Goal: Task Accomplishment & Management: Use online tool/utility

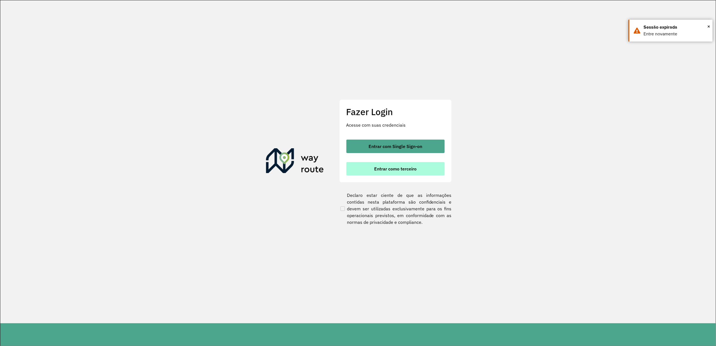
click at [363, 168] on button "Entrar como terceiro" at bounding box center [395, 168] width 98 height 13
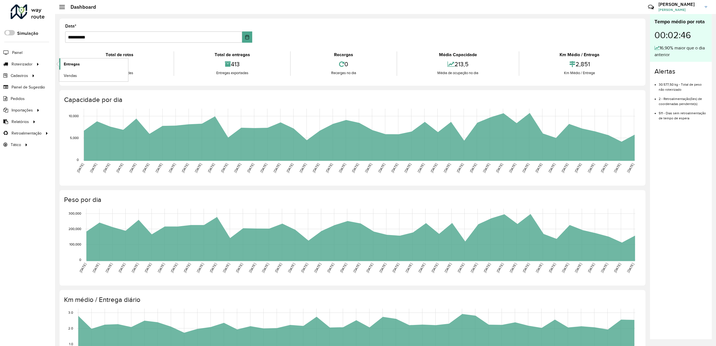
click at [67, 64] on span "Entregas" at bounding box center [72, 64] width 16 height 6
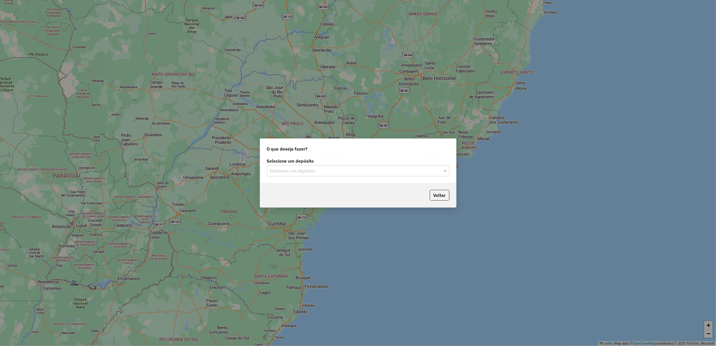
click at [334, 170] on input "text" at bounding box center [353, 171] width 166 height 7
click at [318, 183] on div "Império" at bounding box center [358, 187] width 182 height 10
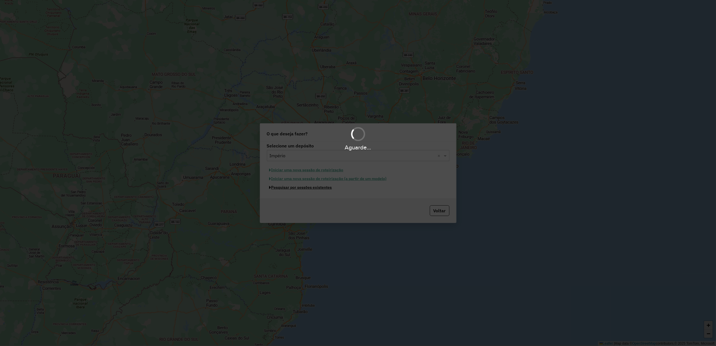
click at [309, 188] on button "Pesquisar por sessões existentes" at bounding box center [301, 187] width 68 height 9
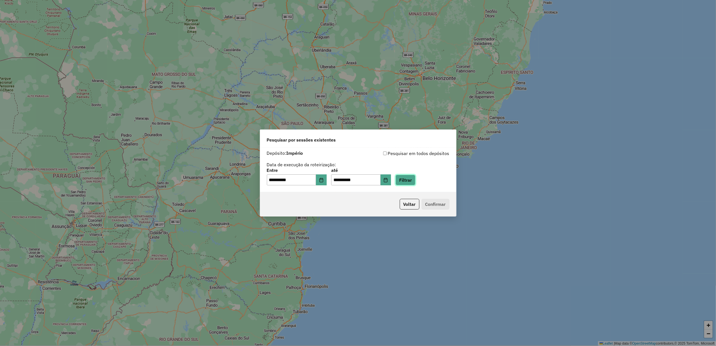
click at [415, 178] on button "Filtrar" at bounding box center [405, 180] width 20 height 11
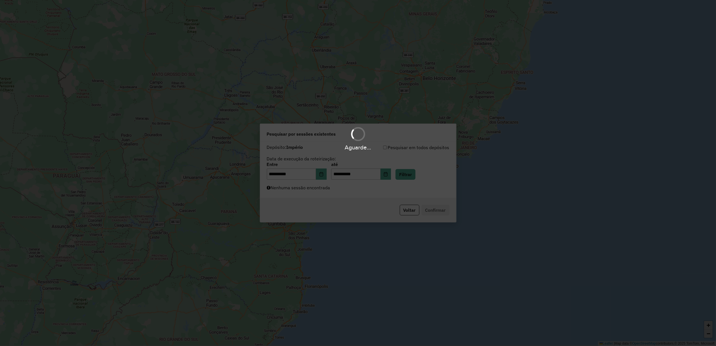
click at [315, 192] on div "Aguarde..." at bounding box center [358, 173] width 716 height 346
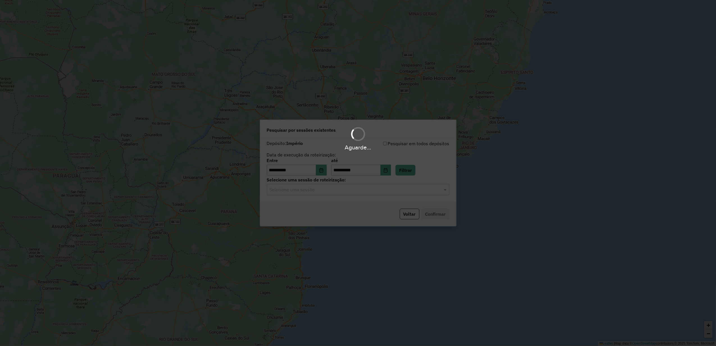
click at [315, 192] on hb-app "**********" at bounding box center [358, 173] width 716 height 346
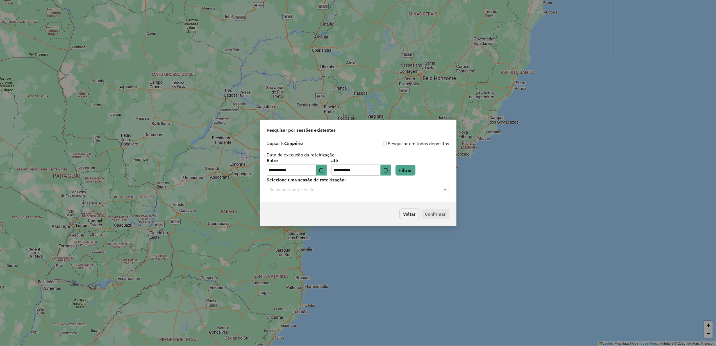
click at [315, 190] on input "text" at bounding box center [353, 190] width 166 height 7
click at [311, 208] on span "991067 - 19/08/2025 17:54" at bounding box center [290, 206] width 42 height 5
click at [425, 212] on button "Confirmar" at bounding box center [436, 214] width 28 height 11
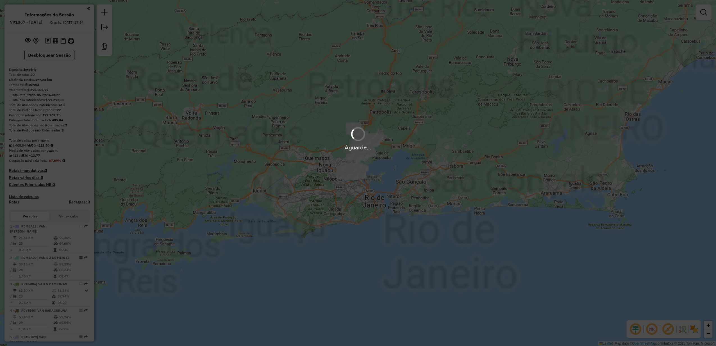
click at [407, 124] on div "Aguarde..." at bounding box center [358, 173] width 716 height 346
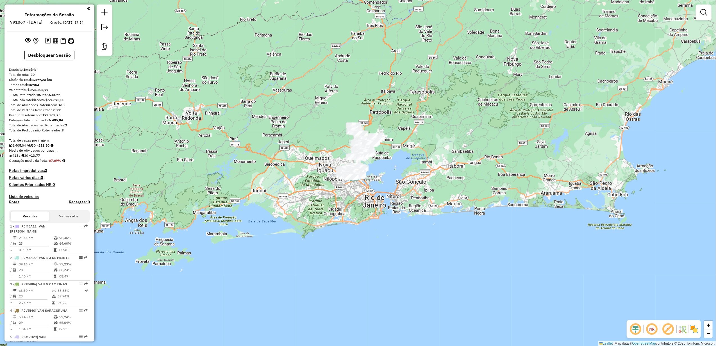
click at [403, 161] on div "Janela de atendimento Grade de atendimento Capacidade Transportadoras Veículos …" at bounding box center [358, 173] width 716 height 346
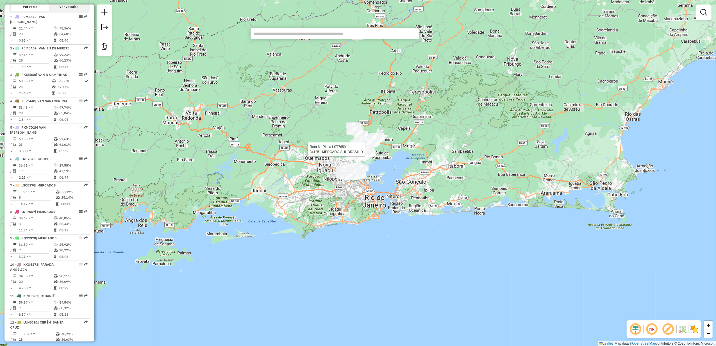
select select "**********"
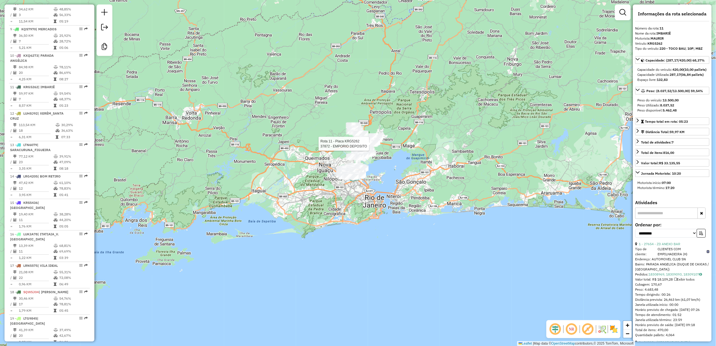
scroll to position [503, 0]
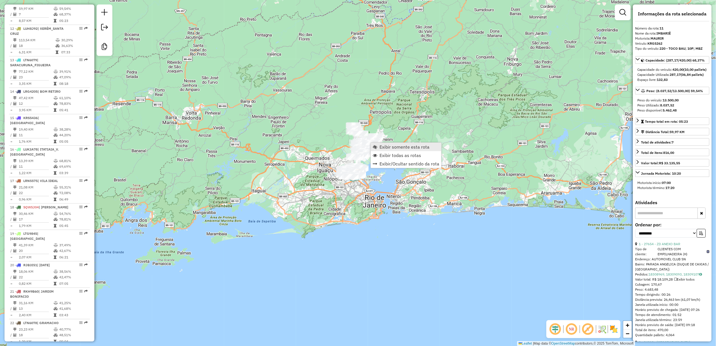
click at [374, 143] on link "Exibir somente esta rota" at bounding box center [406, 147] width 70 height 8
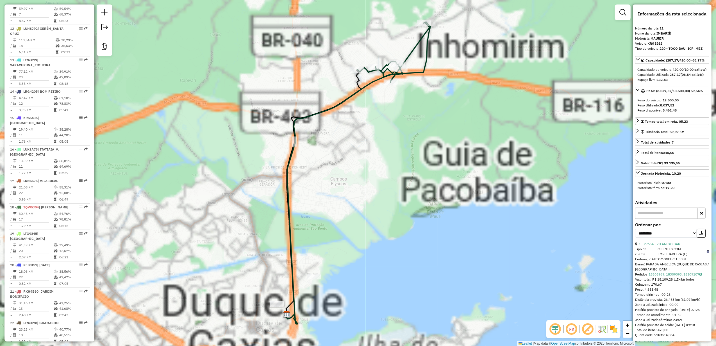
click at [428, 152] on div "Janela de atendimento Grade de atendimento Capacidade Transportadoras Veículos …" at bounding box center [358, 173] width 716 height 346
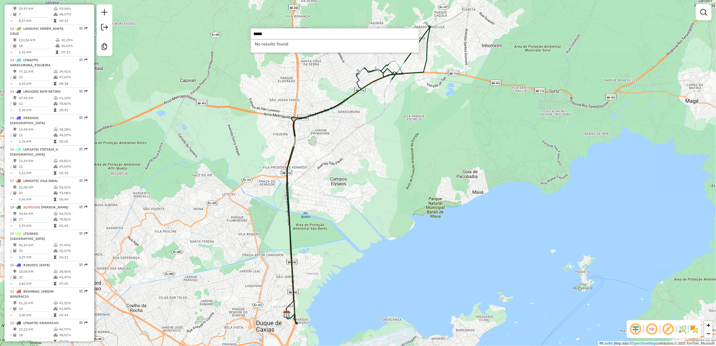
click at [280, 38] on input "*****" at bounding box center [335, 33] width 169 height 11
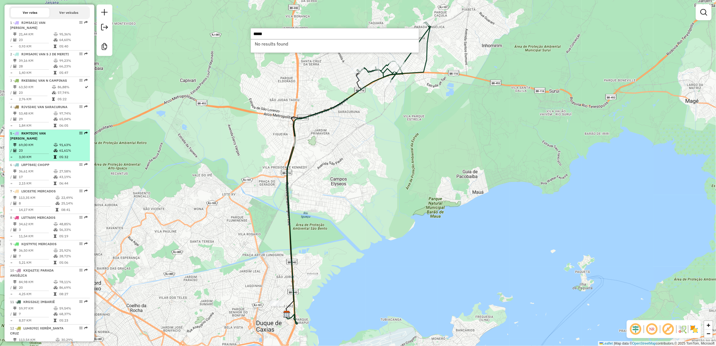
scroll to position [316, 0]
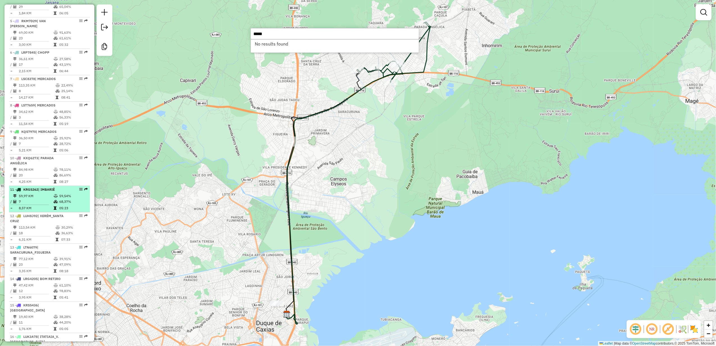
type input "*****"
click at [48, 204] on td "7" at bounding box center [36, 202] width 35 height 6
select select "**********"
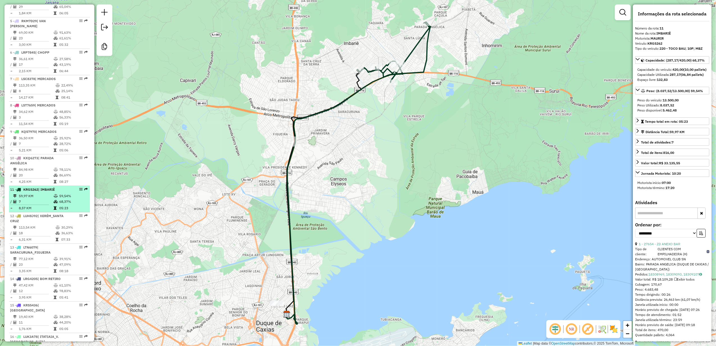
click at [44, 204] on td "7" at bounding box center [36, 202] width 35 height 6
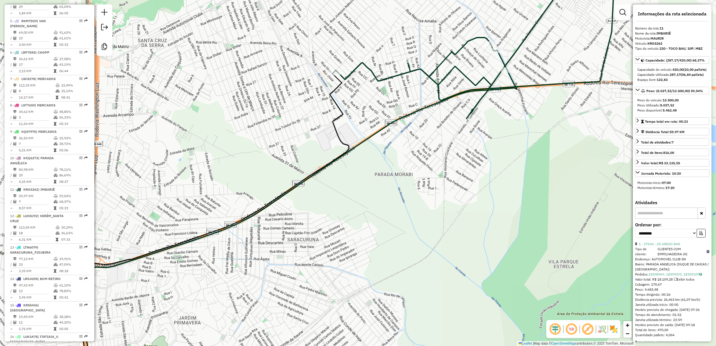
drag, startPoint x: 411, startPoint y: 98, endPoint x: 343, endPoint y: 102, distance: 68.1
click at [344, 102] on div "Rota 11 - Placa KRG5262 34918 - MERCADO DO LIMAO Janela de atendimento Grade de…" at bounding box center [358, 173] width 716 height 346
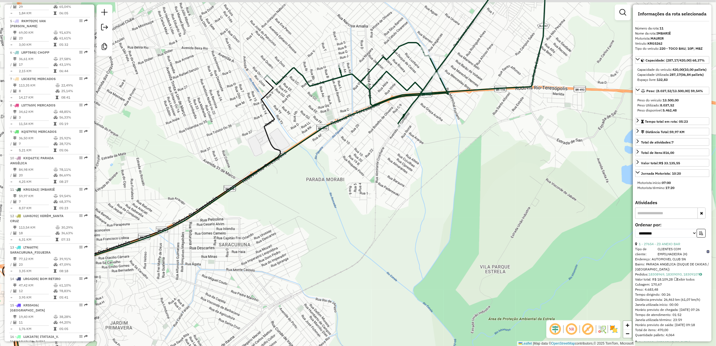
drag, startPoint x: 416, startPoint y: 120, endPoint x: 321, endPoint y: 223, distance: 139.3
click at [322, 222] on div "Rota 11 - Placa KRG5262 37872 - EMPORIO DEPOSITO Janela de atendimento Grade de…" at bounding box center [358, 173] width 716 height 346
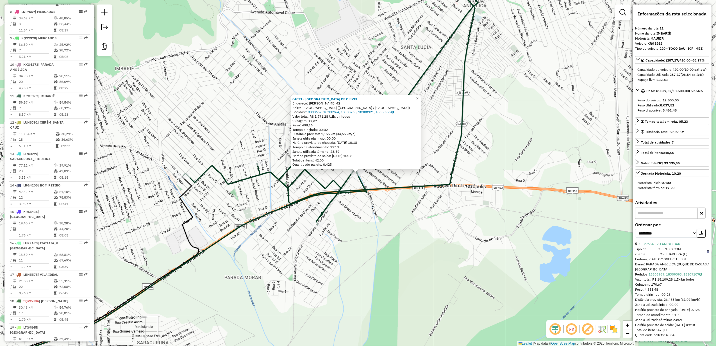
scroll to position [503, 0]
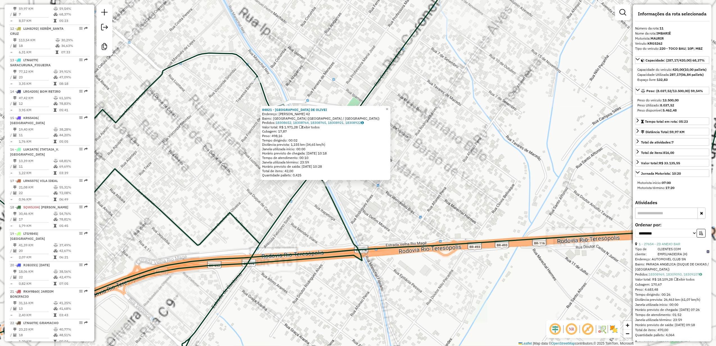
drag, startPoint x: 339, startPoint y: 192, endPoint x: 359, endPoint y: 198, distance: 20.9
click at [359, 198] on div "84821 - [GEOGRAPHIC_DATA] DE OLIVEI Endereço: [PERSON_NAME] 42 Bairro: [GEOGRAP…" at bounding box center [358, 173] width 716 height 346
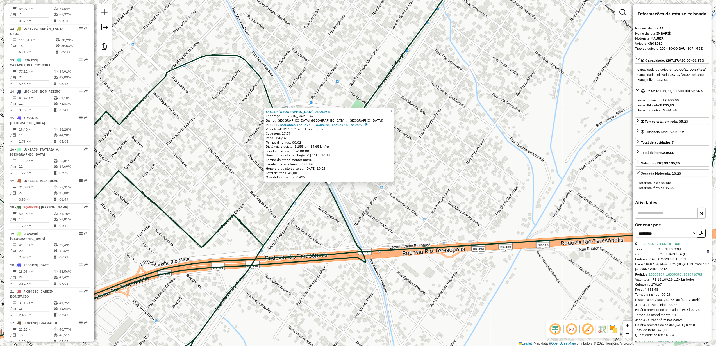
click at [349, 199] on div "84821 - [GEOGRAPHIC_DATA] DE OLIVEI Endereço: [PERSON_NAME] 42 Bairro: [GEOGRAP…" at bounding box center [358, 173] width 716 height 346
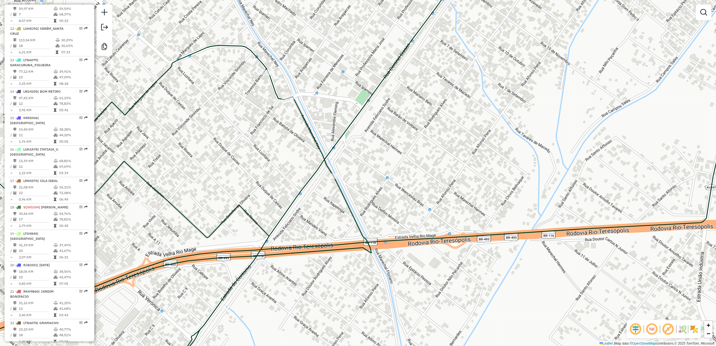
drag, startPoint x: 355, startPoint y: 203, endPoint x: 363, endPoint y: 190, distance: 15.0
click at [363, 190] on div "Janela de atendimento Grade de atendimento Capacidade Transportadoras Veículos …" at bounding box center [358, 173] width 716 height 346
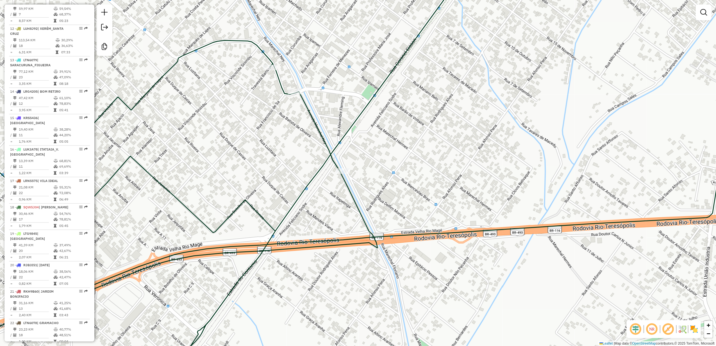
drag, startPoint x: 369, startPoint y: 185, endPoint x: 372, endPoint y: 183, distance: 3.8
click at [372, 183] on div "Janela de atendimento Grade de atendimento Capacidade Transportadoras Veículos …" at bounding box center [358, 173] width 716 height 346
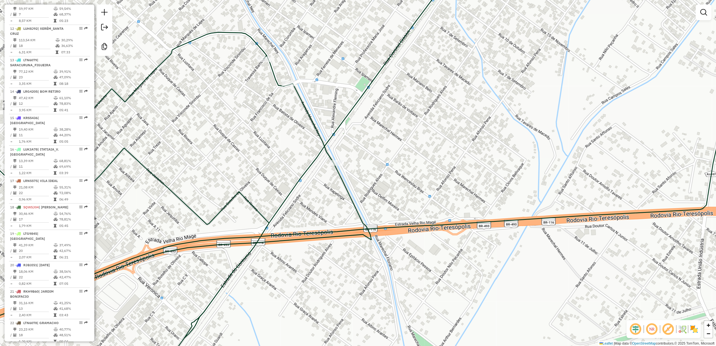
drag, startPoint x: 348, startPoint y: 179, endPoint x: 336, endPoint y: 155, distance: 26.4
click at [336, 155] on div "Janela de atendimento Grade de atendimento Capacidade Transportadoras Veículos …" at bounding box center [358, 173] width 716 height 346
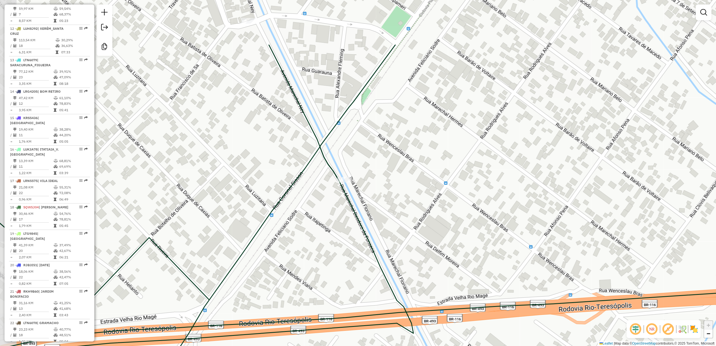
drag, startPoint x: 360, startPoint y: 174, endPoint x: 407, endPoint y: 253, distance: 91.8
click at [407, 253] on div "Janela de atendimento Grade de atendimento Capacidade Transportadoras Veículos …" at bounding box center [358, 173] width 716 height 346
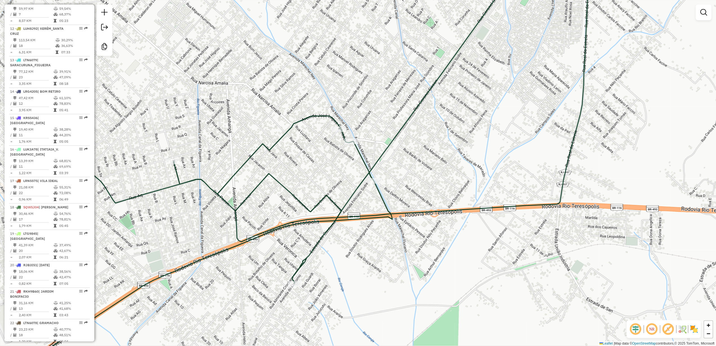
drag, startPoint x: 430, startPoint y: 133, endPoint x: 422, endPoint y: 151, distance: 19.6
click at [422, 151] on div "Janela de atendimento Grade de atendimento Capacidade Transportadoras Veículos …" at bounding box center [358, 173] width 716 height 346
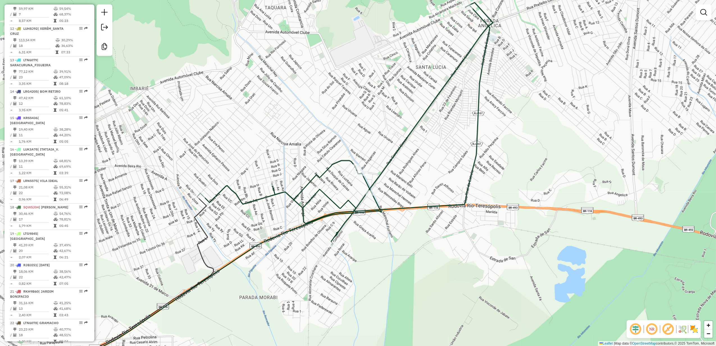
drag, startPoint x: 421, startPoint y: 174, endPoint x: 404, endPoint y: 190, distance: 23.7
click at [404, 190] on div "Janela de atendimento Grade de atendimento Capacidade Transportadoras Veículos …" at bounding box center [358, 173] width 716 height 346
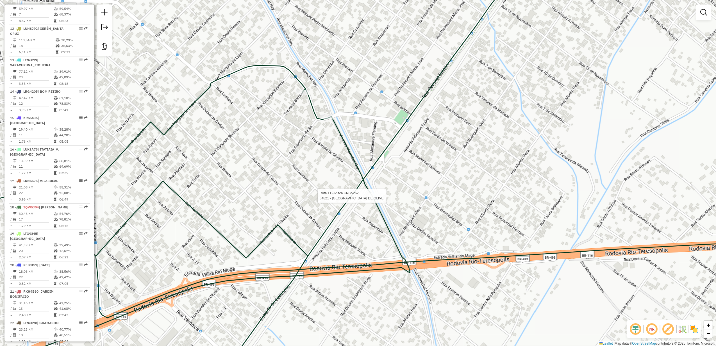
select select "**********"
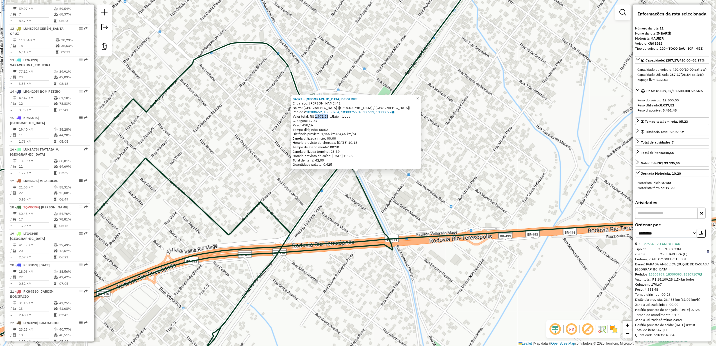
drag, startPoint x: 317, startPoint y: 117, endPoint x: 333, endPoint y: 116, distance: 16.0
click at [333, 116] on div "Valor total: R$ 1.971,28 Exibir todos" at bounding box center [356, 116] width 127 height 4
drag, startPoint x: 333, startPoint y: 116, endPoint x: 353, endPoint y: 124, distance: 21.3
click at [353, 124] on div "Peso: 498,16" at bounding box center [356, 125] width 127 height 4
click at [448, 159] on div "84821 - [GEOGRAPHIC_DATA] DE OLIVEI Endereço: [PERSON_NAME] 42 Bairro: [GEOGRAP…" at bounding box center [358, 173] width 716 height 346
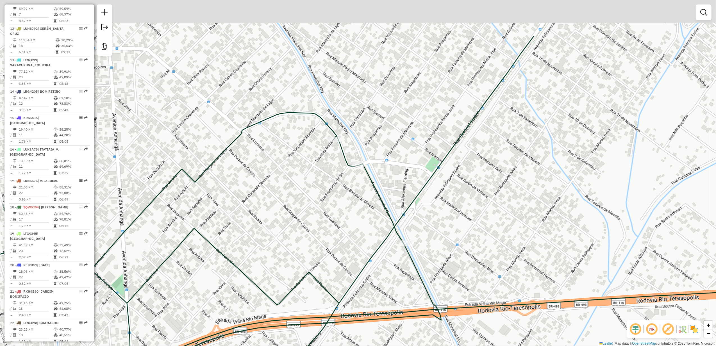
drag, startPoint x: 424, startPoint y: 161, endPoint x: 458, endPoint y: 216, distance: 64.9
click at [473, 231] on div "Janela de atendimento Grade de atendimento Capacidade Transportadoras Veículos …" at bounding box center [358, 173] width 716 height 346
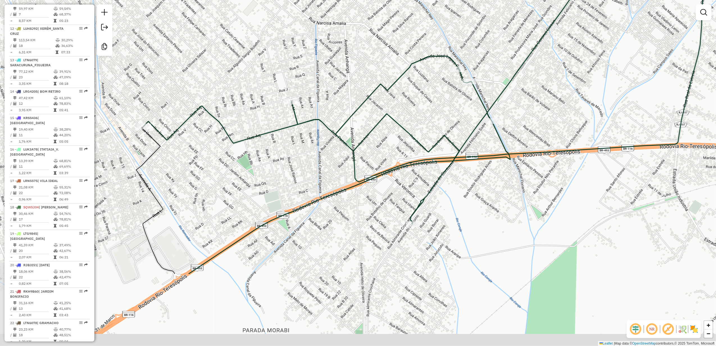
drag, startPoint x: 319, startPoint y: 236, endPoint x: 401, endPoint y: 129, distance: 134.6
click at [401, 129] on icon at bounding box center [429, 41] width 570 height 365
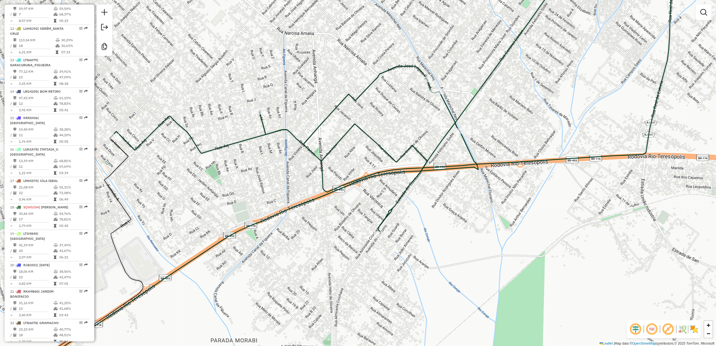
drag, startPoint x: 370, startPoint y: 207, endPoint x: 350, endPoint y: 212, distance: 20.9
click at [350, 212] on div "Janela de atendimento Grade de atendimento Capacidade Transportadoras Veículos …" at bounding box center [358, 173] width 716 height 346
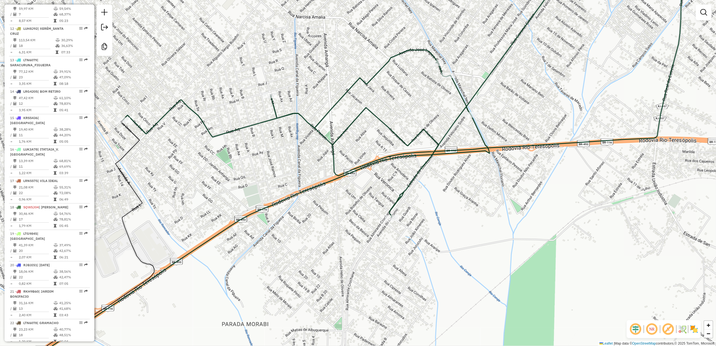
drag, startPoint x: 406, startPoint y: 173, endPoint x: 417, endPoint y: 157, distance: 19.8
click at [417, 157] on icon at bounding box center [303, 156] width 556 height 415
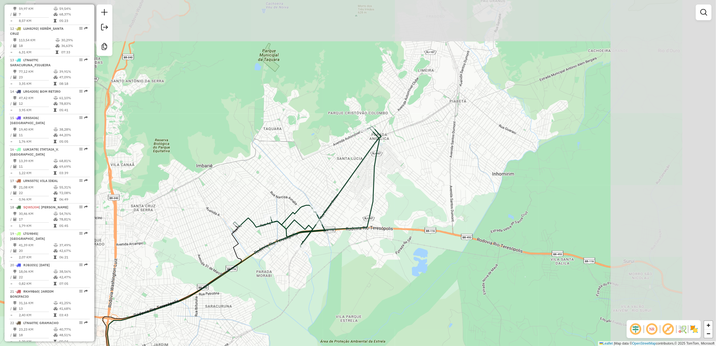
drag, startPoint x: 416, startPoint y: 177, endPoint x: 304, endPoint y: 253, distance: 135.2
click at [304, 253] on div "Janela de atendimento Grade de atendimento Capacidade Transportadoras Veículos …" at bounding box center [358, 173] width 716 height 346
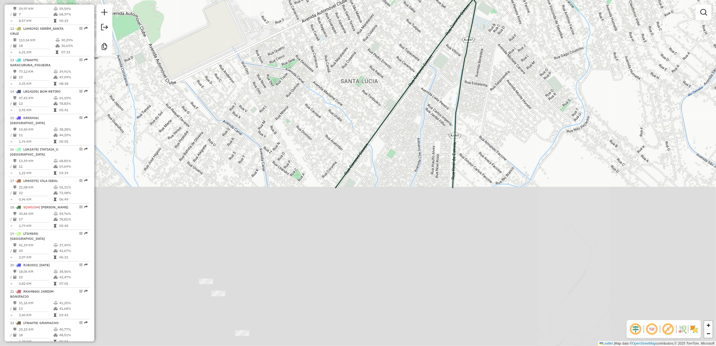
drag, startPoint x: 287, startPoint y: 223, endPoint x: 369, endPoint y: 7, distance: 230.6
click at [368, 12] on div "Janela de atendimento Grade de atendimento Capacidade Transportadoras Veículos …" at bounding box center [358, 173] width 716 height 346
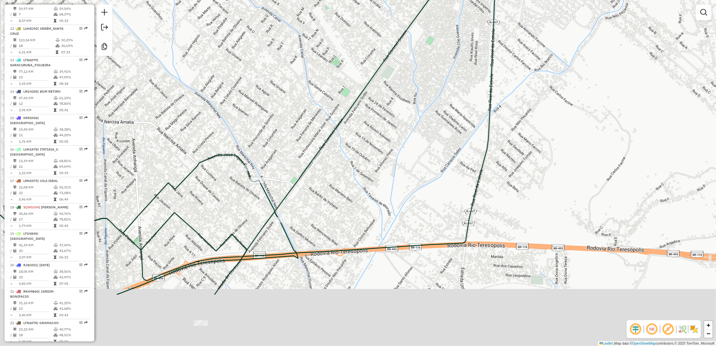
drag, startPoint x: 283, startPoint y: 198, endPoint x: 299, endPoint y: 142, distance: 58.3
click at [298, 143] on div "Janela de atendimento Grade de atendimento Capacidade Transportadoras Veículos …" at bounding box center [358, 173] width 716 height 346
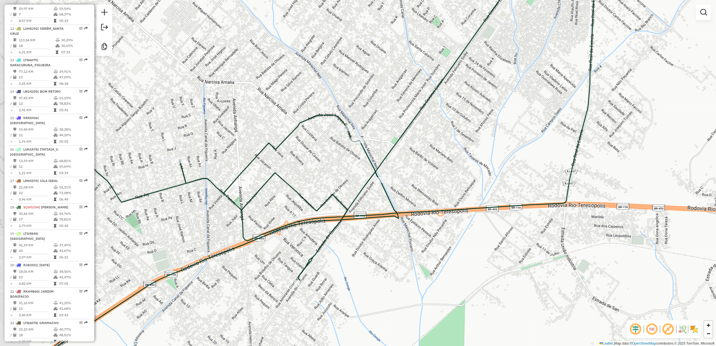
drag, startPoint x: 360, startPoint y: 163, endPoint x: 417, endPoint y: 186, distance: 62.0
click at [417, 186] on div "Janela de atendimento Grade de atendimento Capacidade Transportadoras Veículos …" at bounding box center [358, 173] width 716 height 346
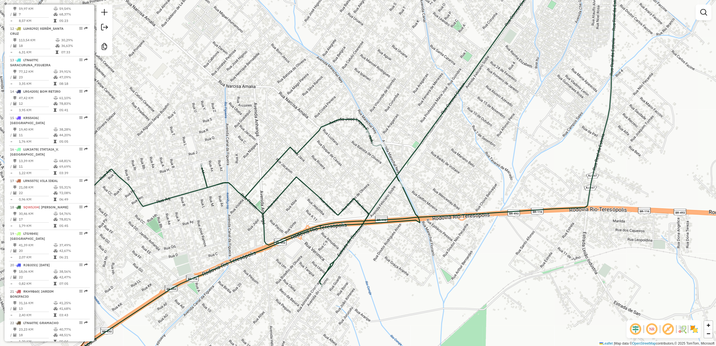
click at [406, 164] on icon at bounding box center [292, 172] width 516 height 415
select select "**********"
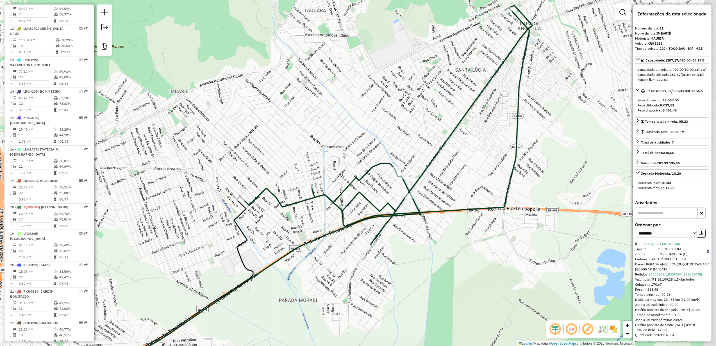
drag, startPoint x: 517, startPoint y: 173, endPoint x: 471, endPoint y: 188, distance: 48.2
click at [471, 188] on div "Janela de atendimento Grade de atendimento Capacidade Transportadoras Veículos …" at bounding box center [358, 173] width 716 height 346
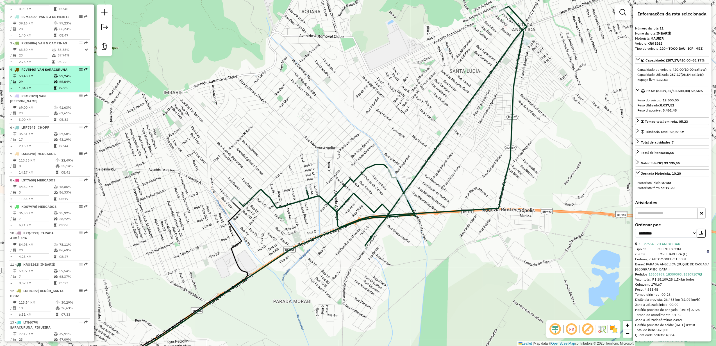
scroll to position [204, 0]
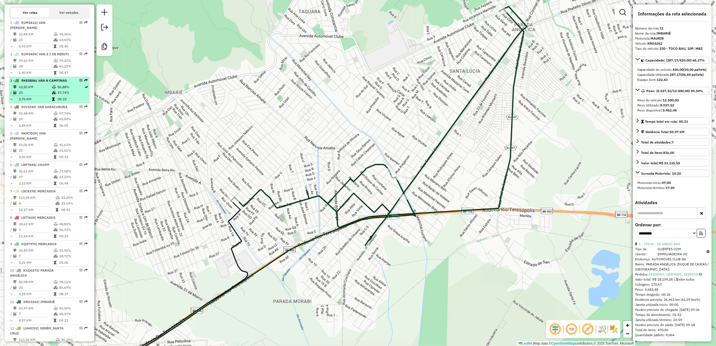
click at [46, 83] on span "| VAN N CAMPINAS" at bounding box center [51, 80] width 31 height 4
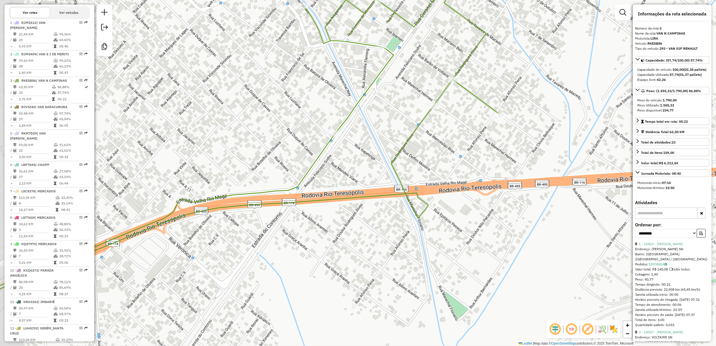
drag, startPoint x: 319, startPoint y: 113, endPoint x: 420, endPoint y: 118, distance: 101.2
click at [419, 119] on div "Janela de atendimento Grade de atendimento Capacidade Transportadoras Veículos …" at bounding box center [358, 173] width 716 height 346
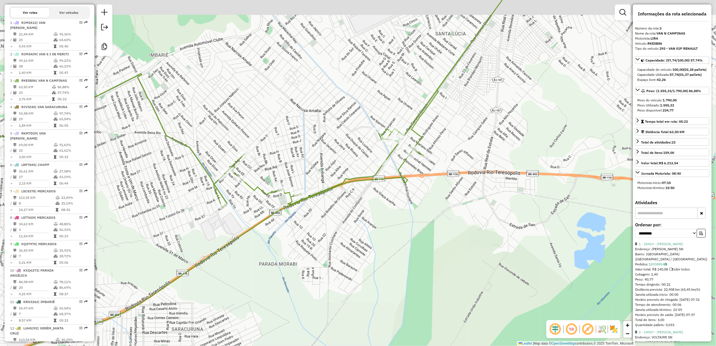
drag, startPoint x: 417, startPoint y: 131, endPoint x: 395, endPoint y: 179, distance: 52.5
click at [395, 179] on icon at bounding box center [186, 286] width 443 height 260
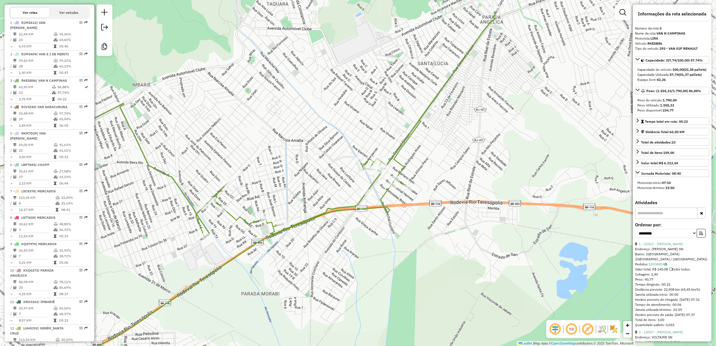
drag, startPoint x: 447, startPoint y: 141, endPoint x: 443, endPoint y: 165, distance: 24.6
click at [443, 165] on div "Janela de atendimento Grade de atendimento Capacidade Transportadoras Veículos …" at bounding box center [358, 173] width 716 height 346
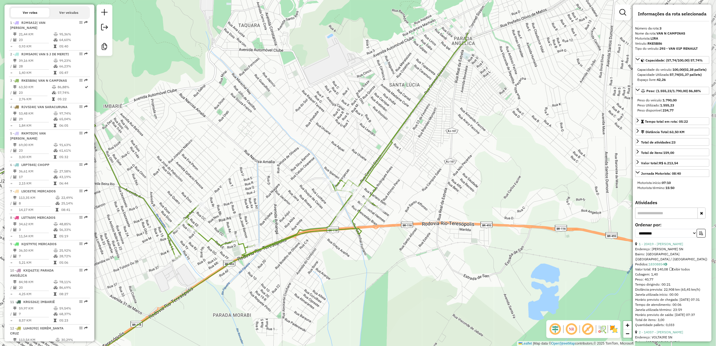
drag, startPoint x: 402, startPoint y: 201, endPoint x: 379, endPoint y: 198, distance: 23.8
click at [379, 198] on div "Janela de atendimento Grade de atendimento Capacidade Transportadoras Veículos …" at bounding box center [358, 173] width 716 height 346
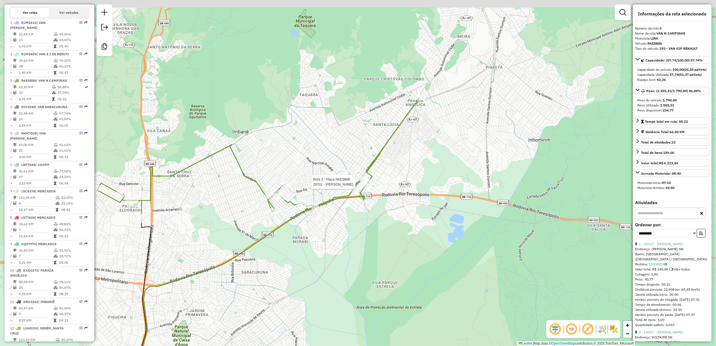
drag, startPoint x: 409, startPoint y: 144, endPoint x: 405, endPoint y: 165, distance: 21.2
click at [408, 160] on div "Rota 3 - Placa RKE5B86 29701 - [PERSON_NAME] VAL Janela de atendimento Grade de…" at bounding box center [358, 173] width 716 height 346
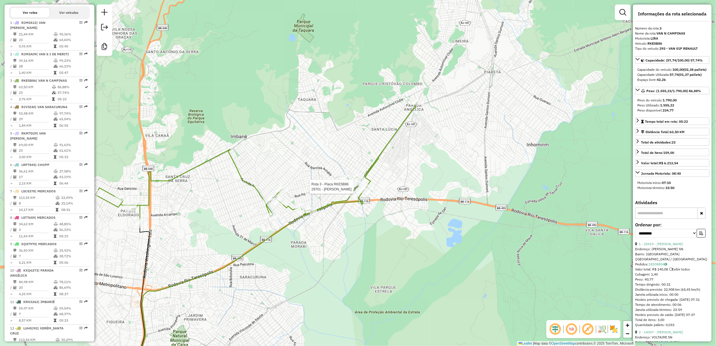
click at [404, 165] on div "Rota 3 - Placa RKE5B86 29701 - [PERSON_NAME] VAL Janela de atendimento Grade de…" at bounding box center [358, 173] width 716 height 346
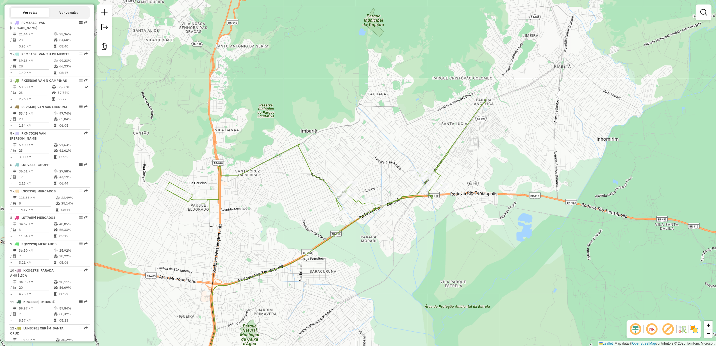
drag, startPoint x: 398, startPoint y: 140, endPoint x: 468, endPoint y: 134, distance: 70.2
click at [468, 134] on div "Janela de atendimento Grade de atendimento Capacidade Transportadoras Veículos …" at bounding box center [358, 173] width 716 height 346
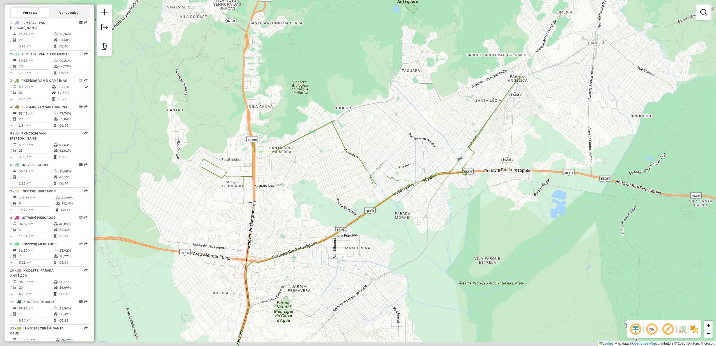
drag, startPoint x: 322, startPoint y: 161, endPoint x: 366, endPoint y: 116, distance: 62.2
click at [366, 116] on div "Janela de atendimento Grade de atendimento Capacidade Transportadoras Veículos …" at bounding box center [358, 173] width 716 height 346
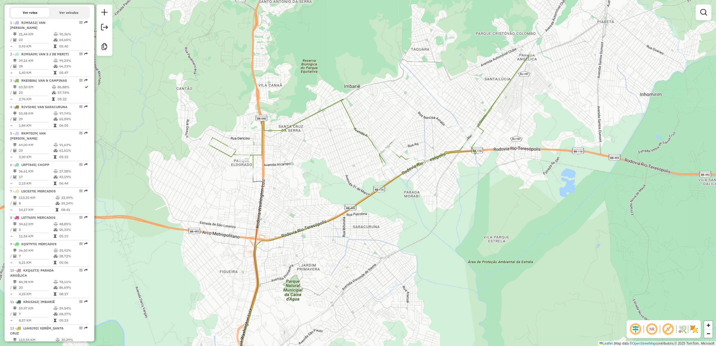
click at [353, 129] on icon at bounding box center [370, 112] width 322 height 121
select select "**********"
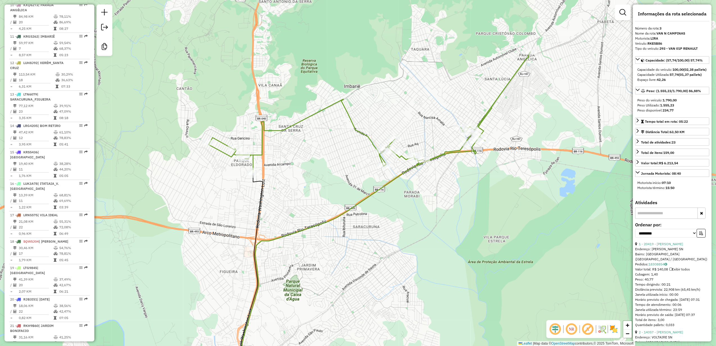
scroll to position [469, 0]
click at [55, 135] on td at bounding box center [56, 133] width 6 height 6
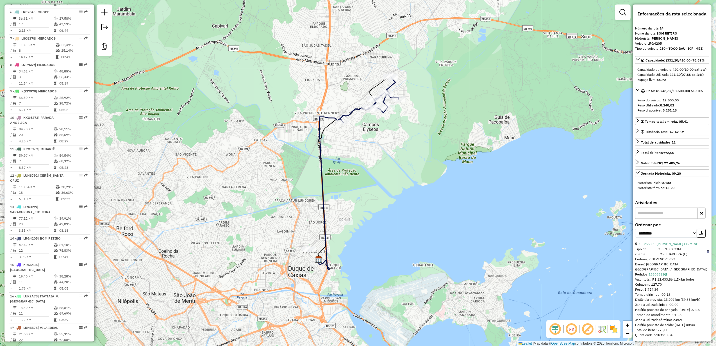
scroll to position [319, 0]
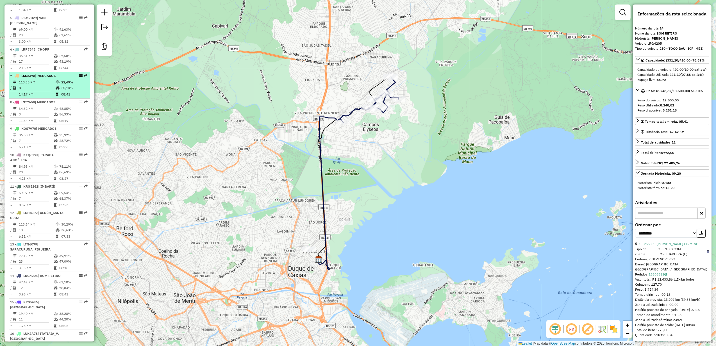
click at [48, 85] on td "113,35 KM" at bounding box center [37, 82] width 37 height 6
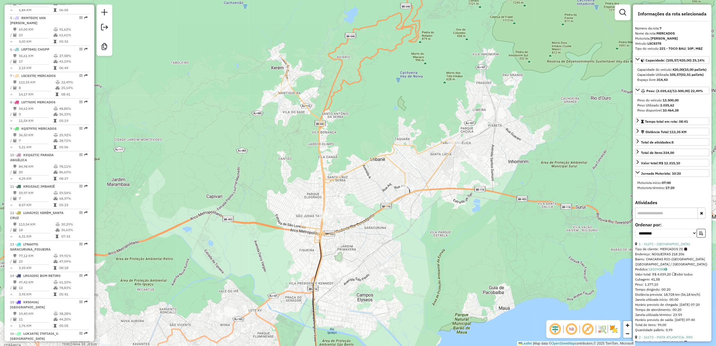
drag, startPoint x: 316, startPoint y: 132, endPoint x: 349, endPoint y: 152, distance: 38.2
click at [349, 152] on div "Janela de atendimento Grade de atendimento Capacidade Transportadoras Veículos …" at bounding box center [358, 173] width 716 height 346
click at [37, 112] on td "34,62 KM" at bounding box center [36, 109] width 35 height 6
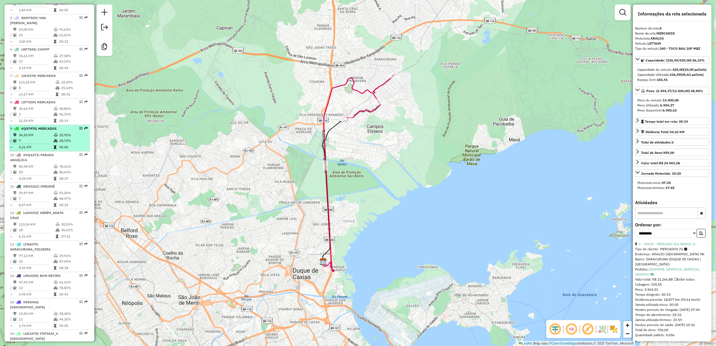
click at [44, 144] on td "7" at bounding box center [36, 141] width 35 height 6
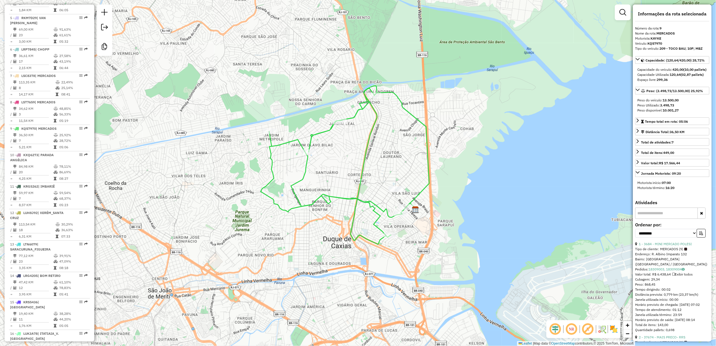
drag, startPoint x: 352, startPoint y: 197, endPoint x: 344, endPoint y: 182, distance: 16.3
click at [344, 182] on div "Janela de atendimento Grade de atendimento Capacidade Transportadoras Veículos …" at bounding box center [358, 173] width 716 height 346
click at [35, 78] on span "LSC8378" at bounding box center [28, 76] width 14 height 4
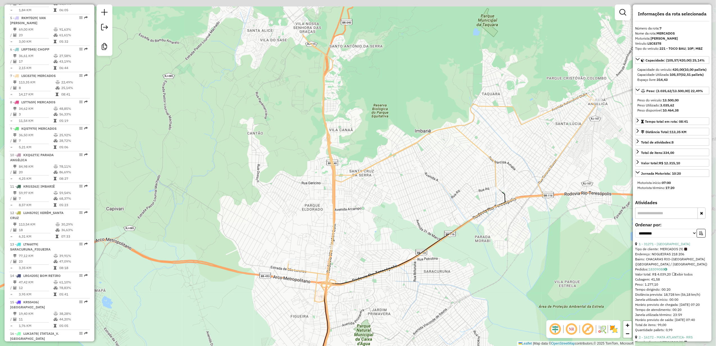
drag, startPoint x: 415, startPoint y: 190, endPoint x: 364, endPoint y: 261, distance: 87.1
click at [364, 261] on div "Janela de atendimento Grade de atendimento Capacidade Transportadoras Veículos …" at bounding box center [358, 173] width 716 height 346
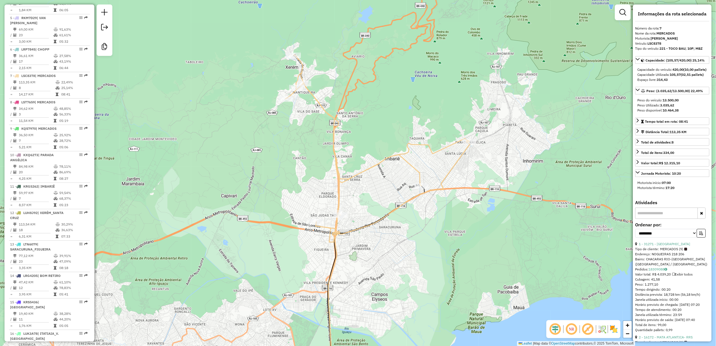
drag, startPoint x: 386, startPoint y: 190, endPoint x: 370, endPoint y: 182, distance: 17.8
click at [370, 177] on div "Janela de atendimento Grade de atendimento Capacidade Transportadoras Veículos …" at bounding box center [358, 173] width 716 height 346
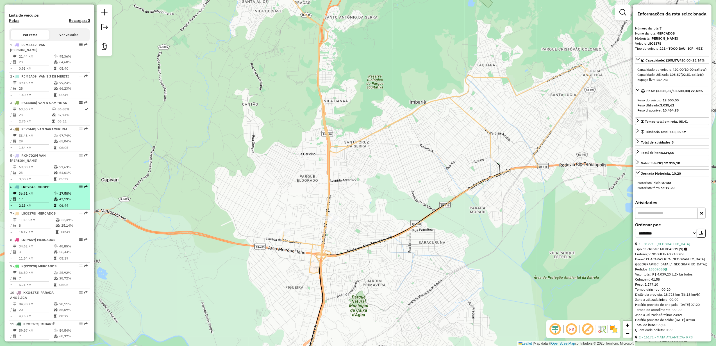
scroll to position [169, 0]
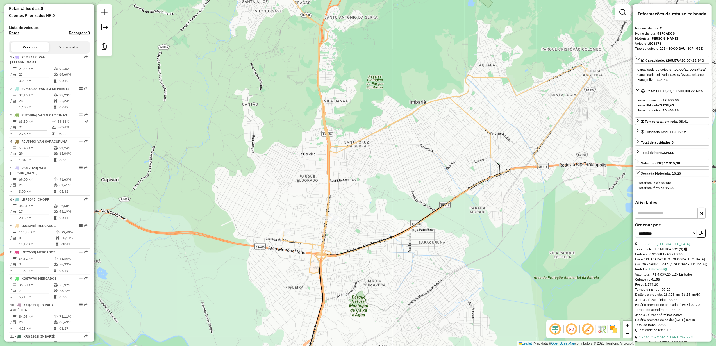
click at [58, 54] on div "Ver rotas Ver veículos" at bounding box center [49, 47] width 81 height 13
click at [62, 51] on button "Ver veículos" at bounding box center [68, 47] width 39 height 10
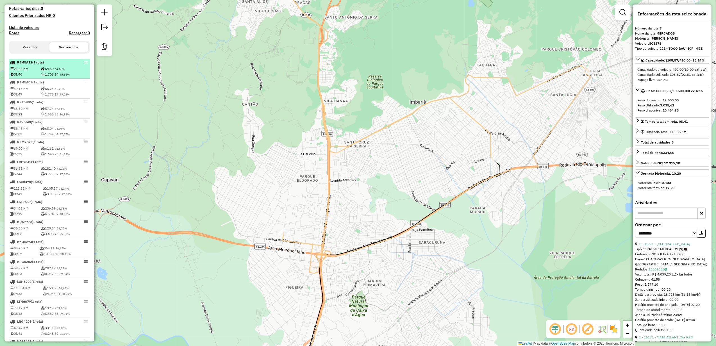
click at [57, 71] on span "64,60%" at bounding box center [60, 69] width 10 height 4
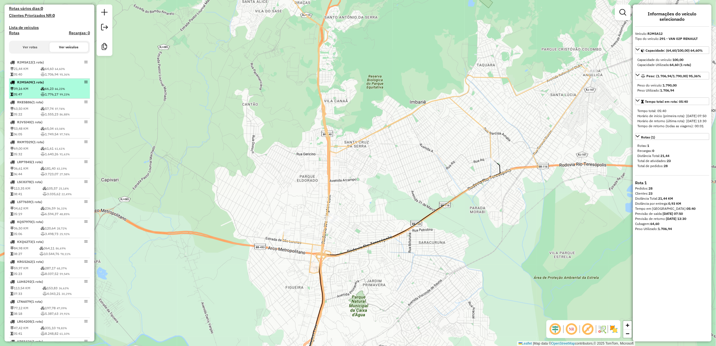
click at [52, 85] on div "RJM5A09 (1 Rota)" at bounding box center [40, 82] width 60 height 5
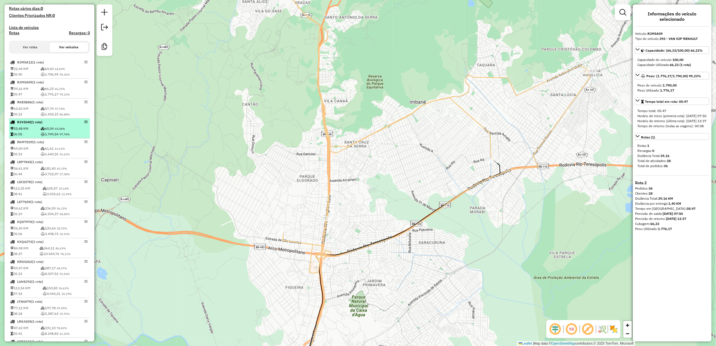
click at [42, 125] on div "RJV5I40 (1 Rota)" at bounding box center [40, 122] width 60 height 5
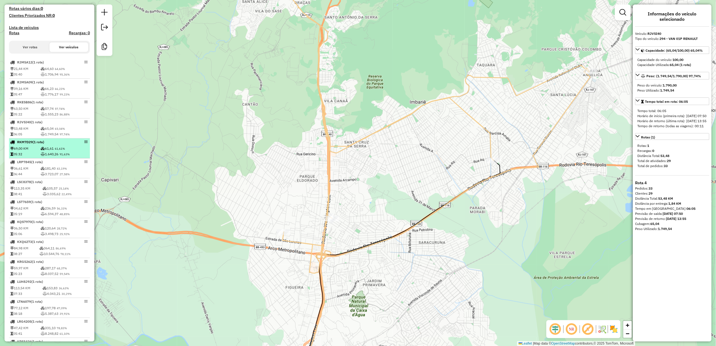
click at [44, 150] on icon at bounding box center [43, 148] width 4 height 3
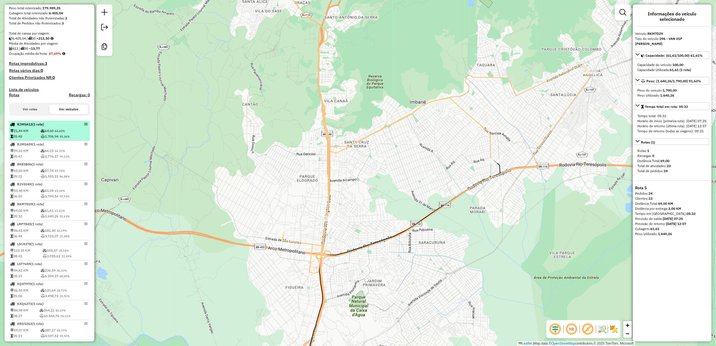
scroll to position [104, 0]
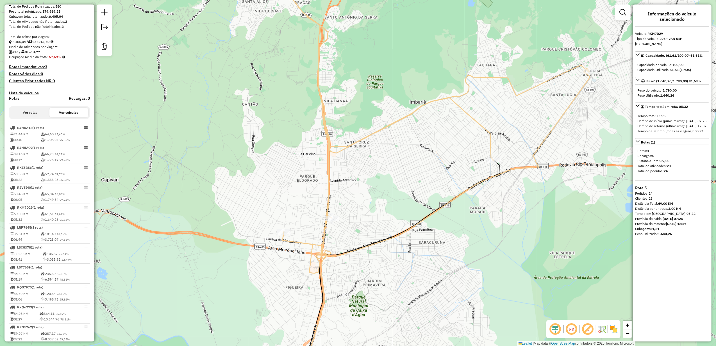
click at [37, 117] on button "Ver rotas" at bounding box center [30, 113] width 39 height 10
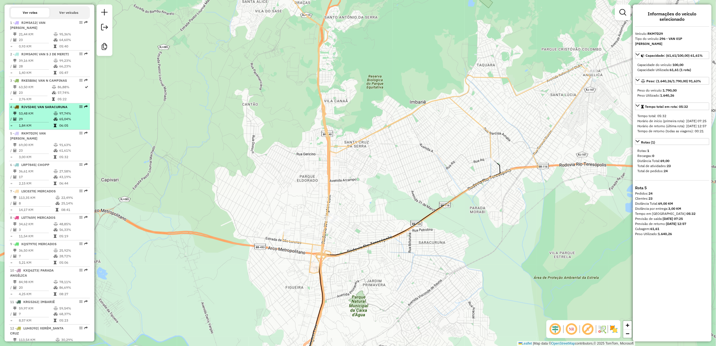
scroll to position [216, 0]
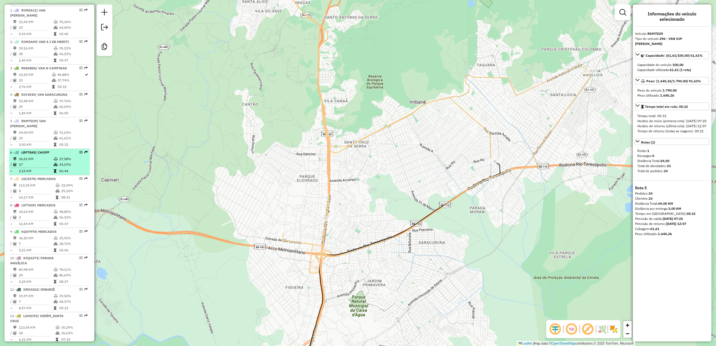
click at [46, 167] on td "17" at bounding box center [36, 165] width 35 height 6
select select "**********"
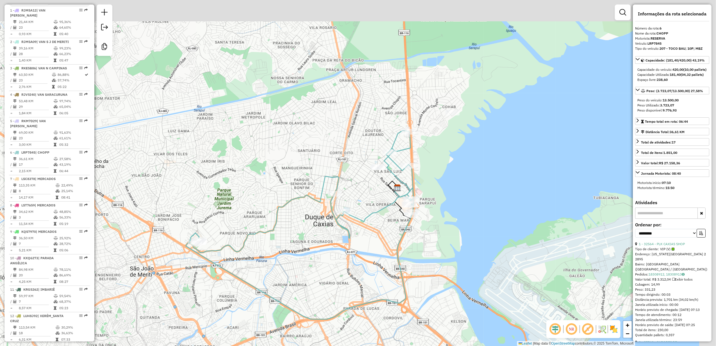
drag, startPoint x: 508, startPoint y: 154, endPoint x: 446, endPoint y: 209, distance: 82.8
click at [446, 209] on div "Janela de atendimento Grade de atendimento Capacidade Transportadoras Veículos …" at bounding box center [358, 173] width 716 height 346
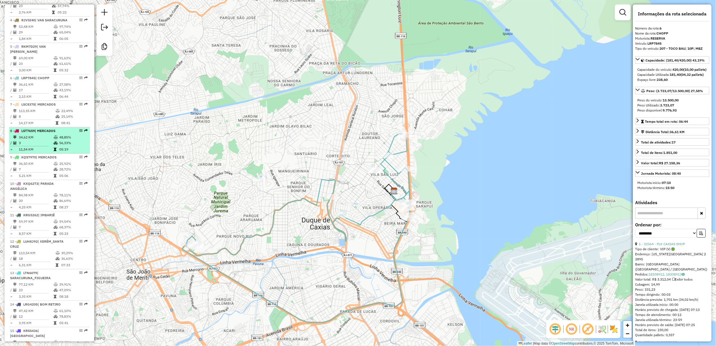
scroll to position [291, 0]
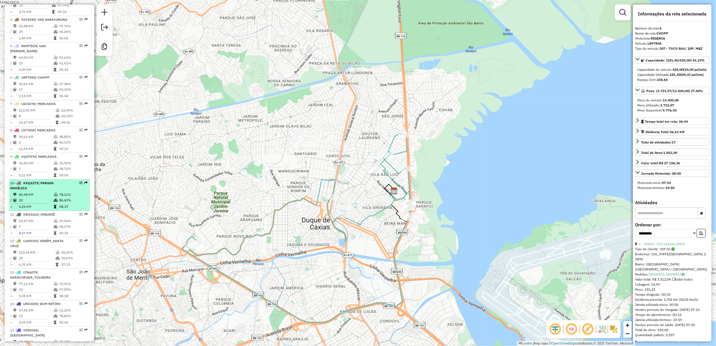
click at [35, 197] on td "84,98 KM" at bounding box center [36, 195] width 35 height 6
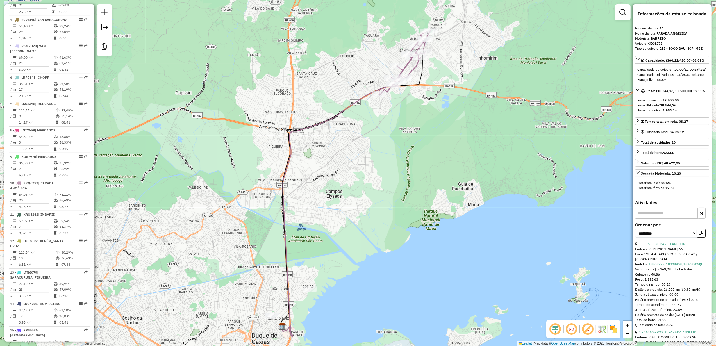
drag, startPoint x: 390, startPoint y: 181, endPoint x: 356, endPoint y: 260, distance: 85.9
click at [369, 254] on div "Janela de atendimento Grade de atendimento Capacidade Transportadoras Veículos …" at bounding box center [358, 173] width 716 height 346
